Goal: Find specific page/section: Find specific page/section

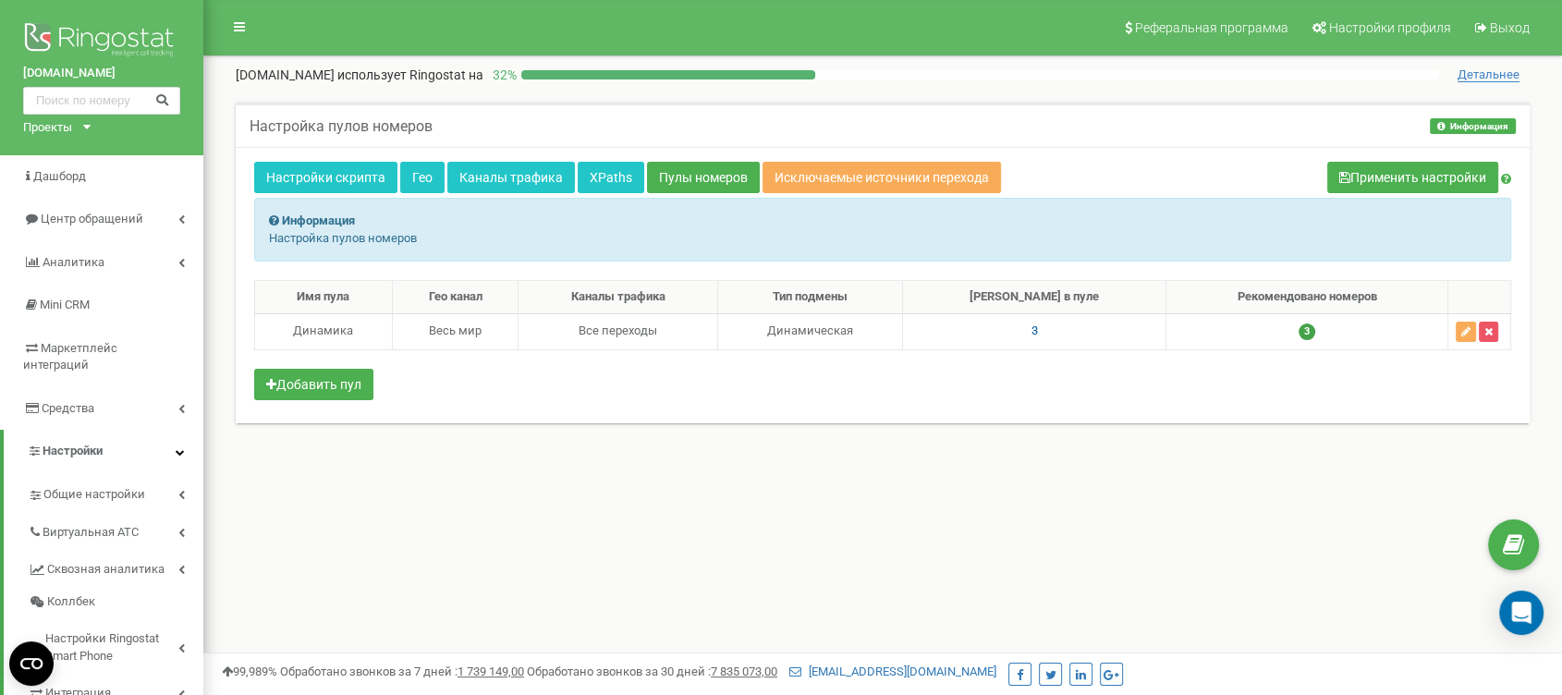
click at [1037, 331] on span "3" at bounding box center [1033, 330] width 6 height 14
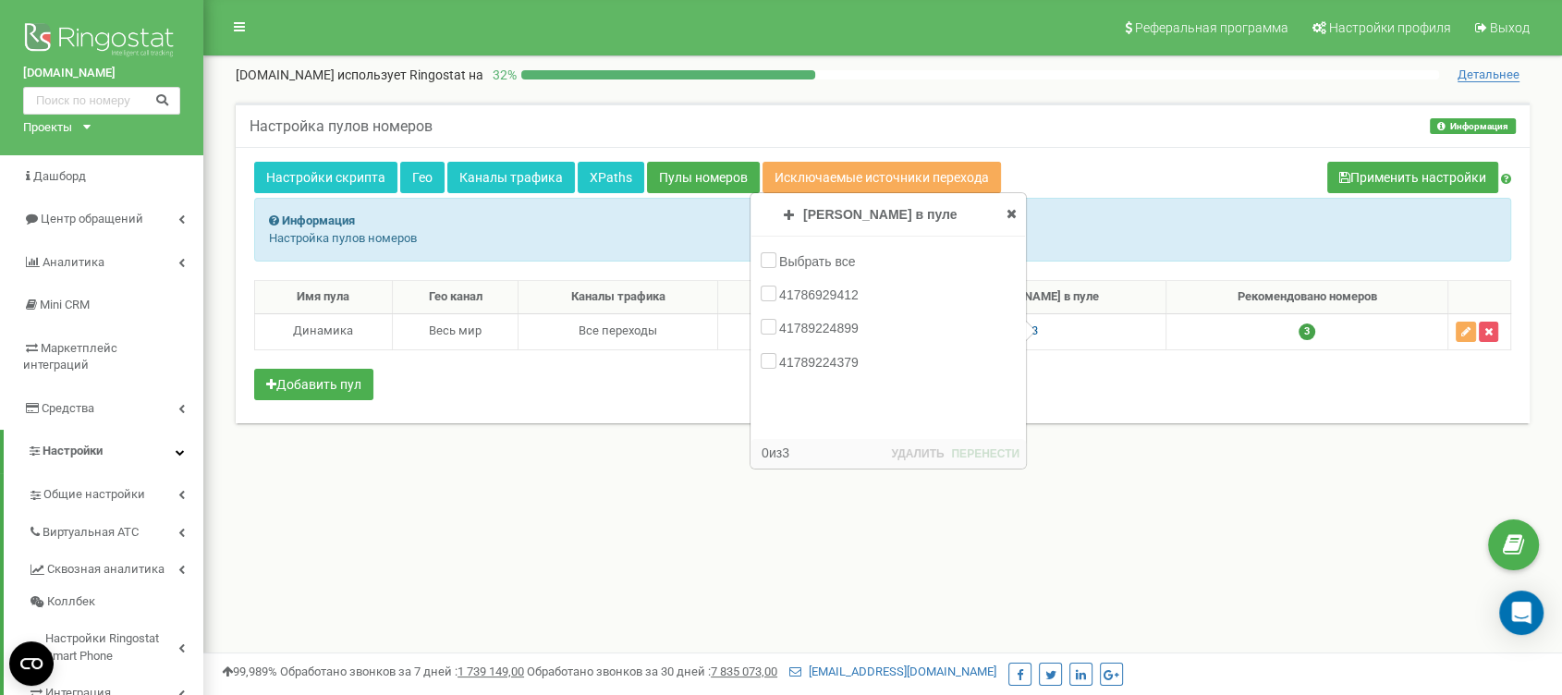
click at [1111, 517] on div "Реферальная программа Настройки профиля Выход schlusseldienst-ag.ch использует …" at bounding box center [882, 554] width 1358 height 1109
click at [88, 128] on icon at bounding box center [86, 127] width 7 height 5
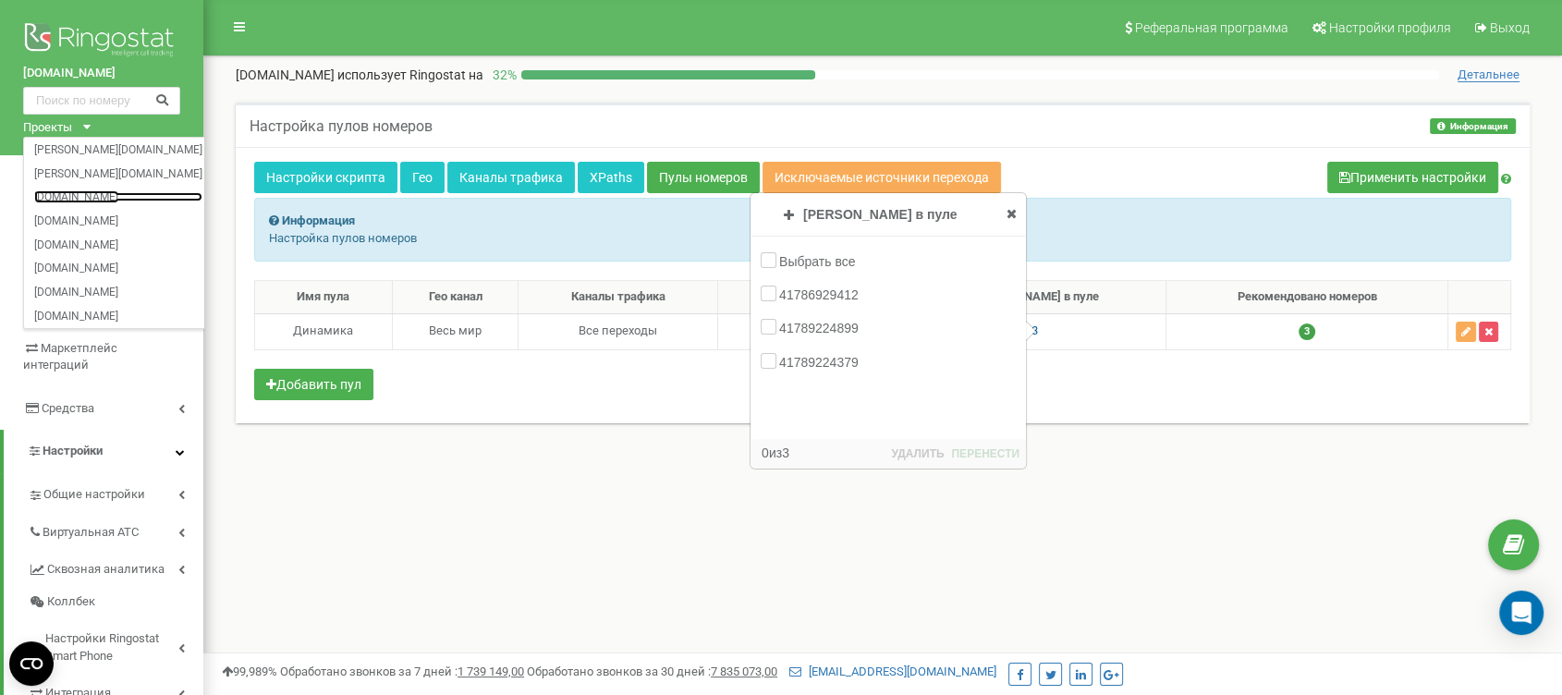
click at [104, 194] on link "[DOMAIN_NAME]" at bounding box center [118, 196] width 168 height 9
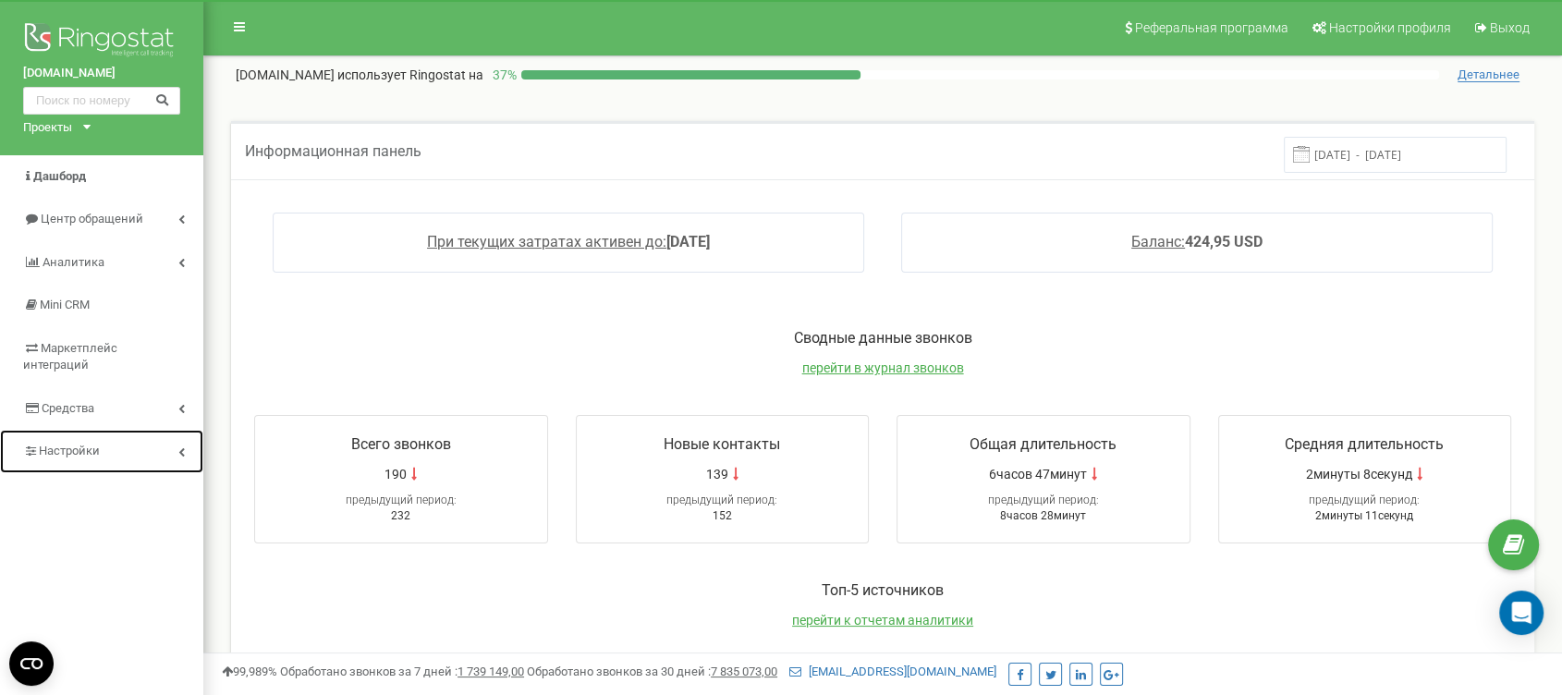
click at [105, 432] on link "Настройки" at bounding box center [101, 451] width 203 height 43
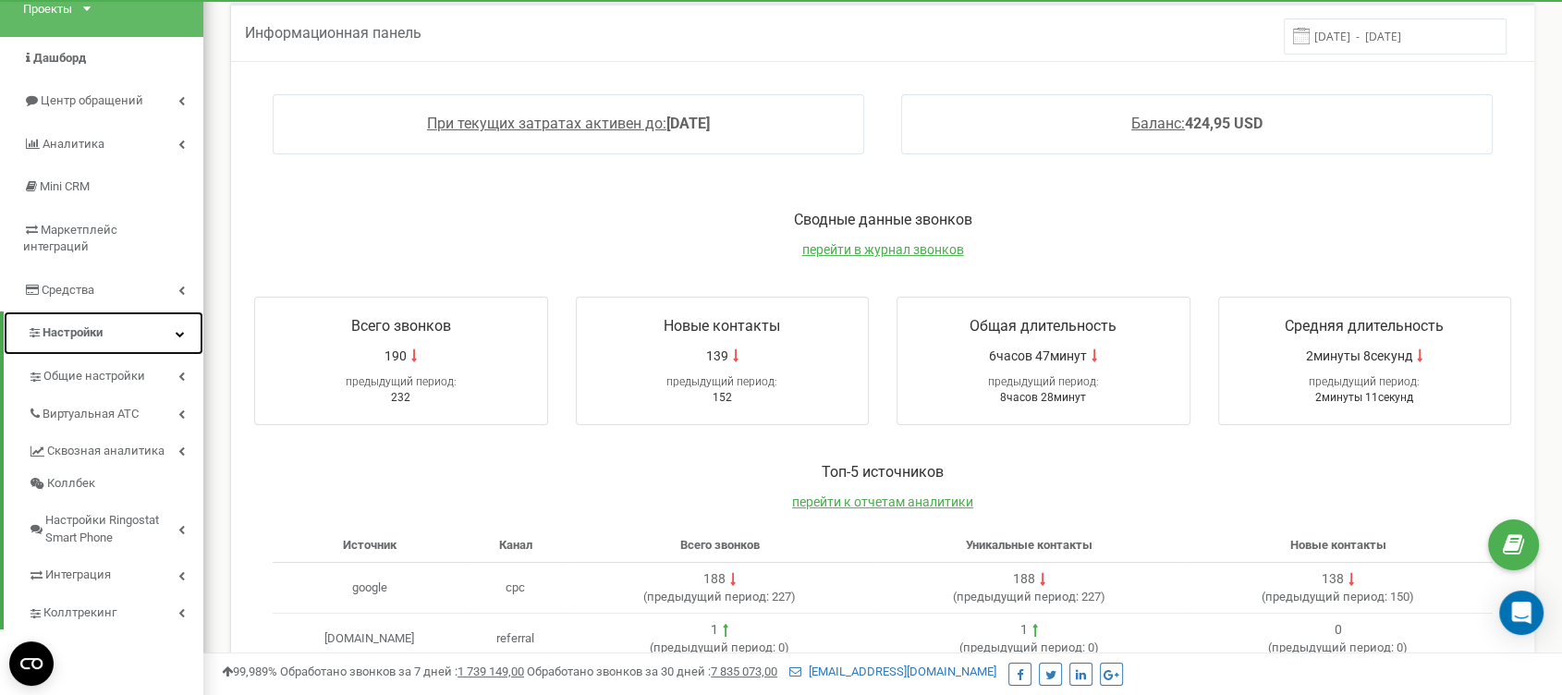
scroll to position [205, 0]
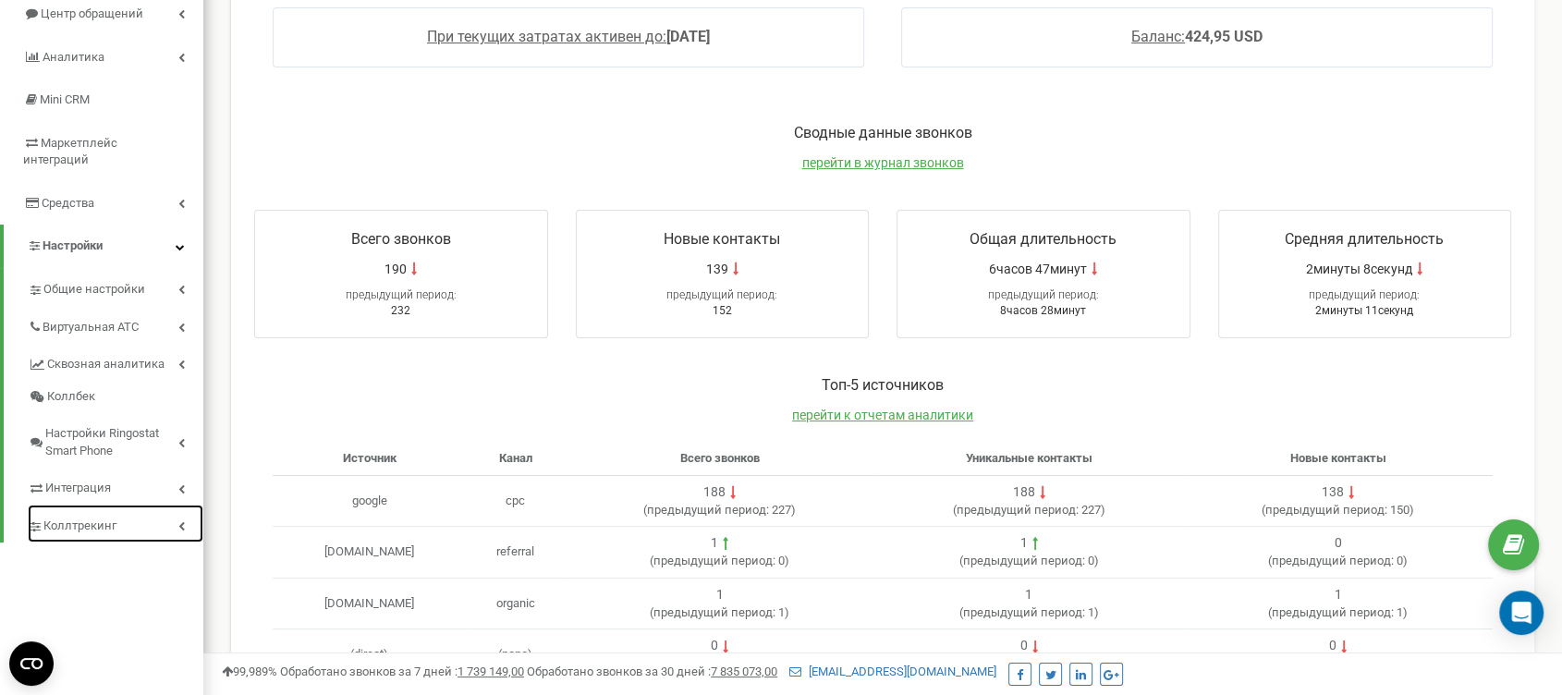
click at [129, 513] on link "Коллтрекинг" at bounding box center [116, 524] width 176 height 38
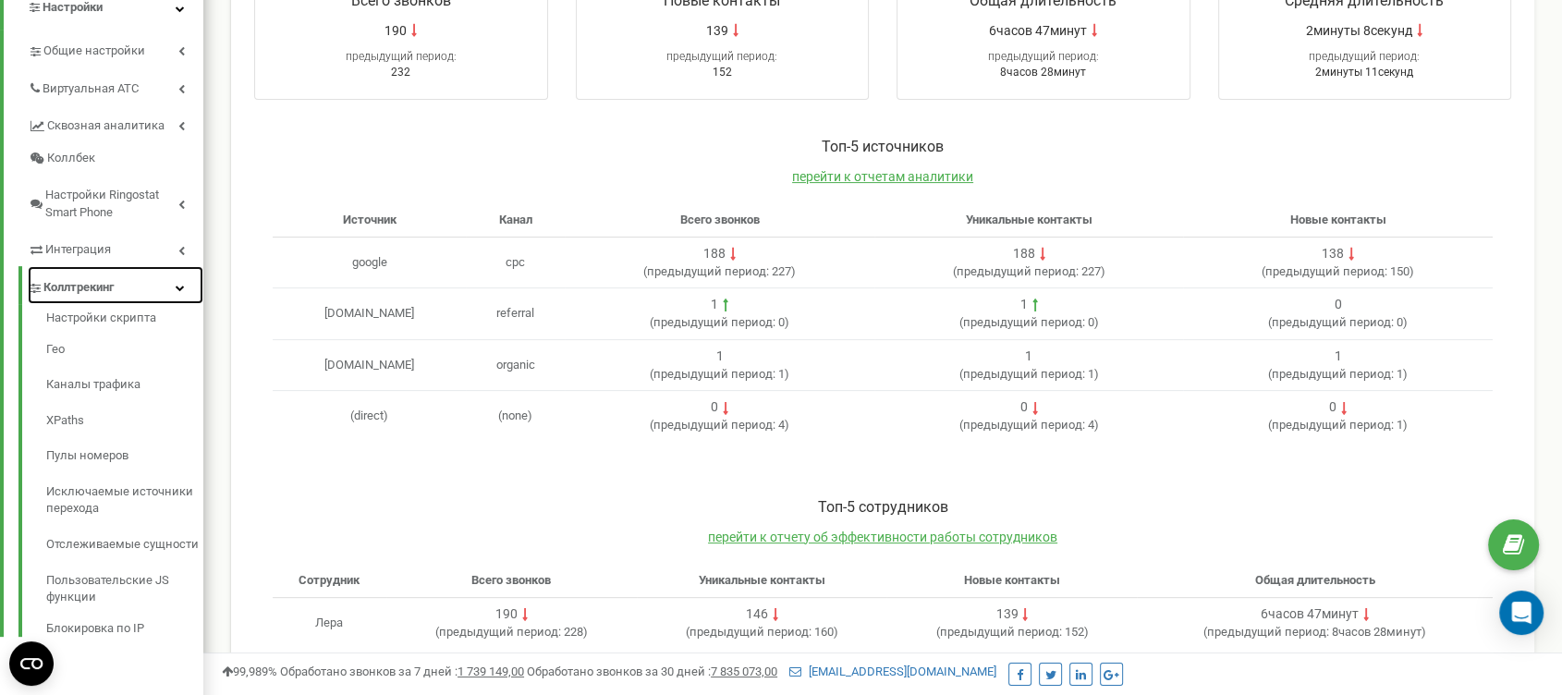
scroll to position [471, 0]
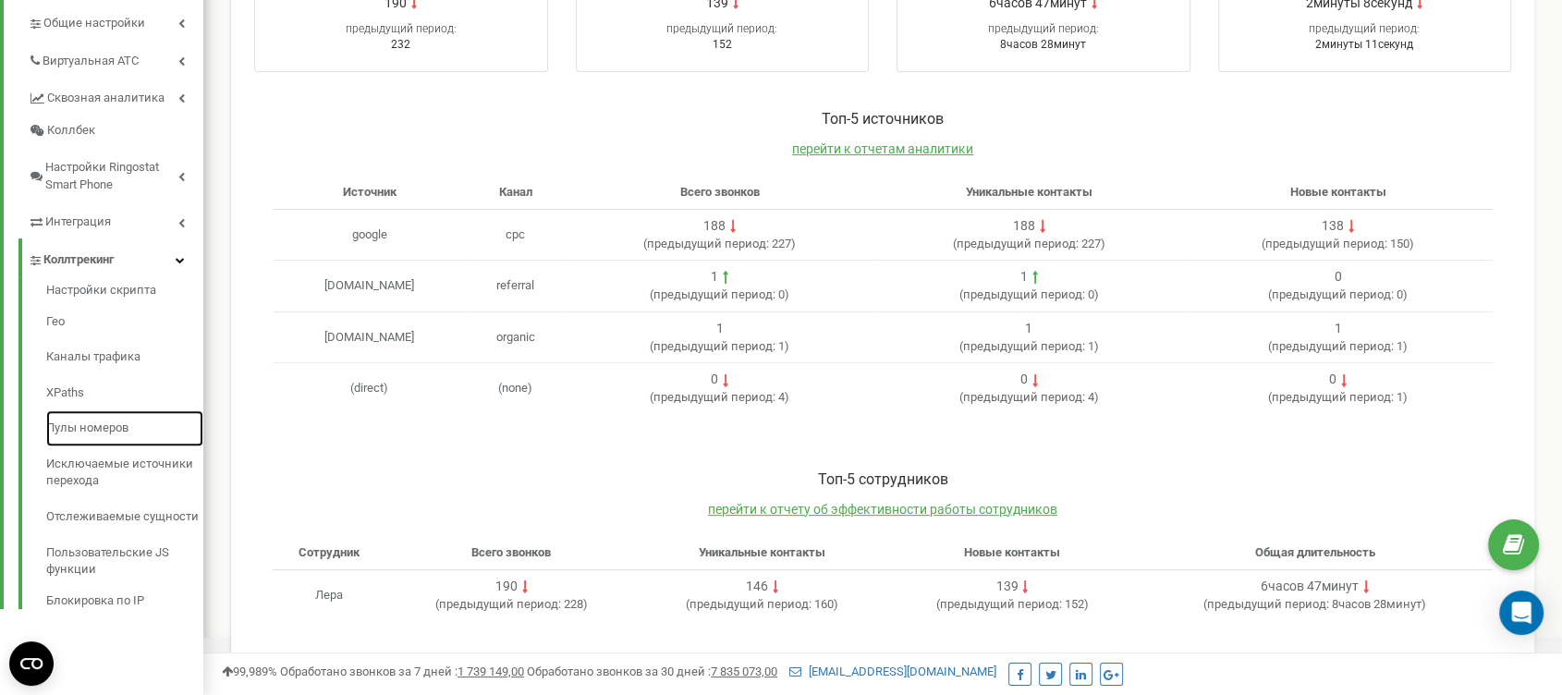
click at [107, 414] on link "Пулы номеров" at bounding box center [124, 428] width 157 height 36
